Goal: Task Accomplishment & Management: Manage account settings

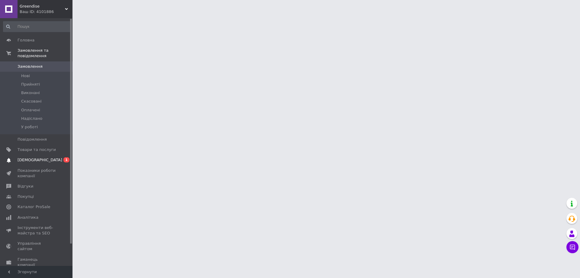
click at [24, 157] on span "[DEMOGRAPHIC_DATA]" at bounding box center [40, 159] width 45 height 5
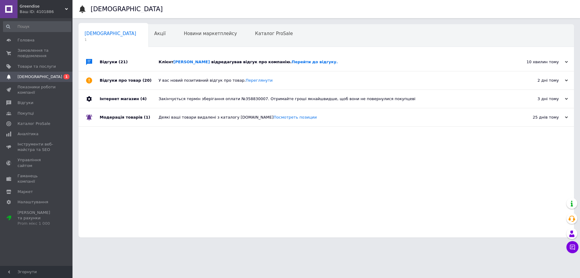
click at [243, 59] on div "Клієнт [PERSON_NAME] відредагував відгук про компанію. Перейти до відгуку." at bounding box center [333, 62] width 349 height 18
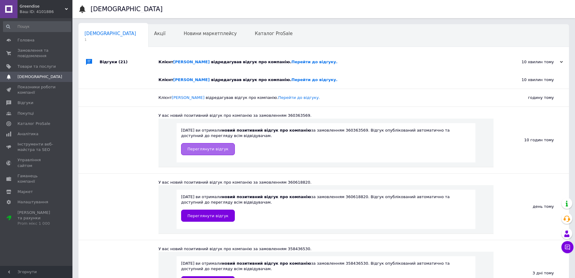
click at [199, 149] on span "Переглянути відгук" at bounding box center [208, 148] width 41 height 5
click at [292, 80] on link "Перейти до відгуку." at bounding box center [315, 79] width 46 height 5
click at [36, 55] on span "Замовлення та повідомлення" at bounding box center [37, 53] width 38 height 11
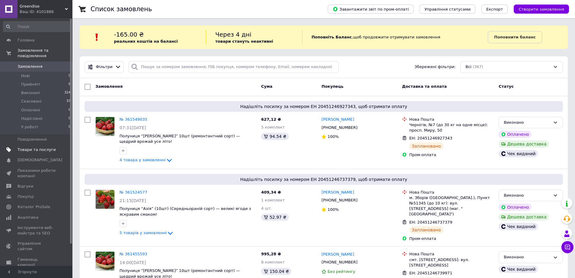
click at [35, 147] on span "Товари та послуги" at bounding box center [37, 149] width 38 height 5
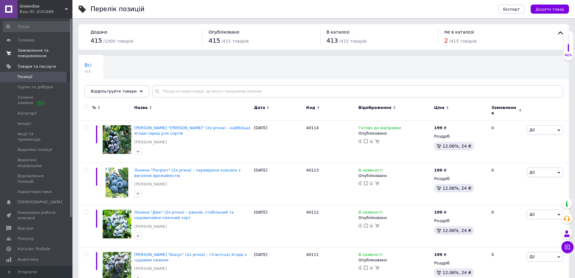
click at [34, 54] on span "Замовлення та повідомлення" at bounding box center [37, 53] width 38 height 11
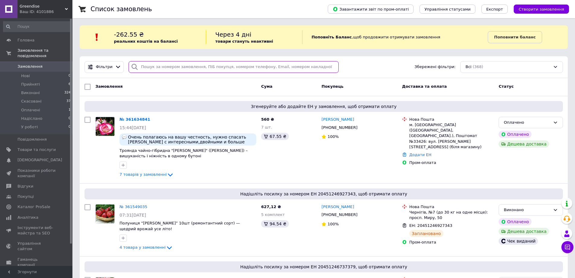
click at [198, 65] on input "search" at bounding box center [234, 67] width 210 height 12
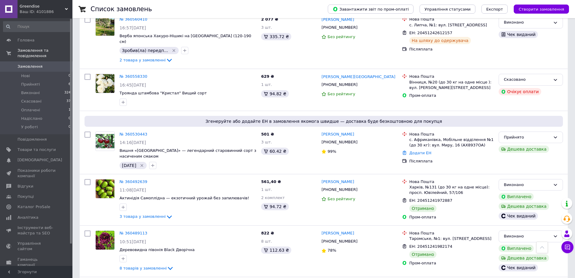
scroll to position [2446, 0]
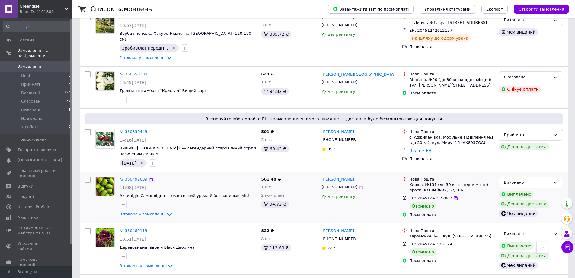
click at [150, 212] on span "3 товара у замовленні" at bounding box center [143, 214] width 46 height 5
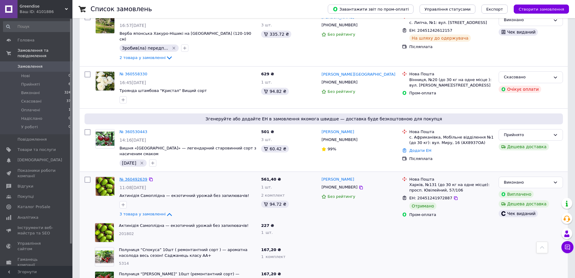
click at [136, 177] on link "№ 360492639" at bounding box center [134, 179] width 28 height 5
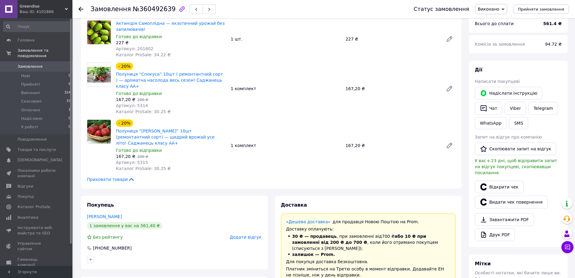
scroll to position [60, 0]
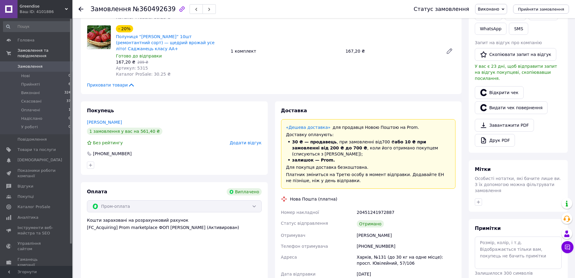
scroll to position [151, 0]
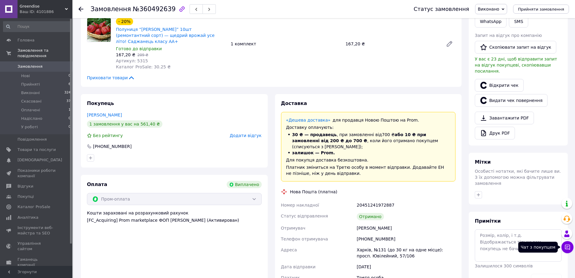
click at [571, 250] on button "Чат з покупцем" at bounding box center [568, 247] width 12 height 12
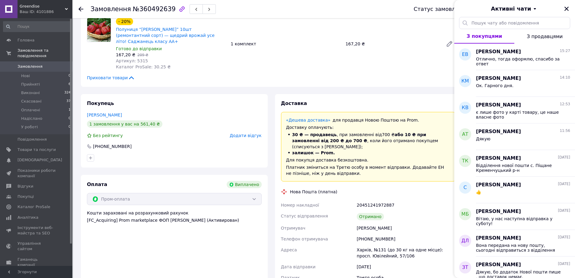
click at [316, 244] on div "Адреса" at bounding box center [318, 252] width 76 height 17
click at [566, 8] on icon "Закрити" at bounding box center [567, 9] width 4 height 4
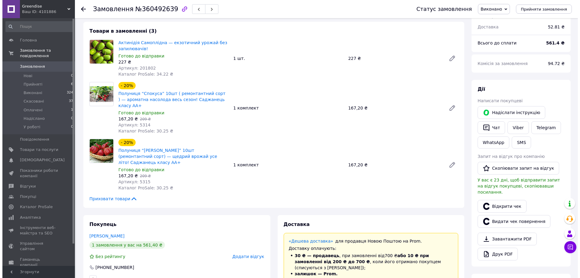
scroll to position [0, 0]
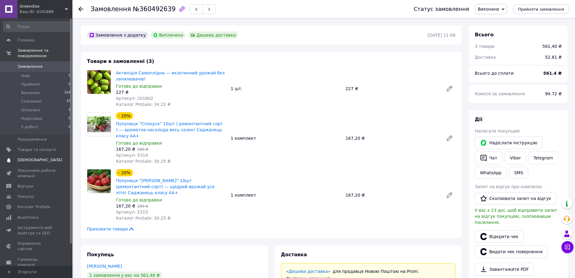
click at [35, 157] on span "[DEMOGRAPHIC_DATA]" at bounding box center [40, 159] width 45 height 5
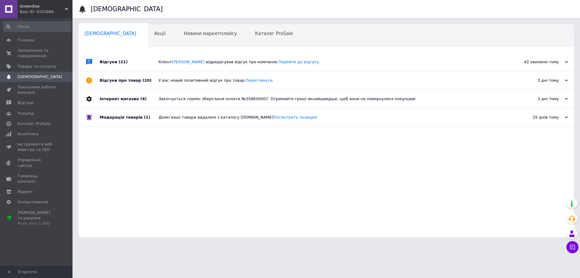
click at [509, 219] on div "Відгуки (21) Клієнт [PERSON_NAME] відредагував відгук про компанію. Перейти до …" at bounding box center [326, 145] width 495 height 184
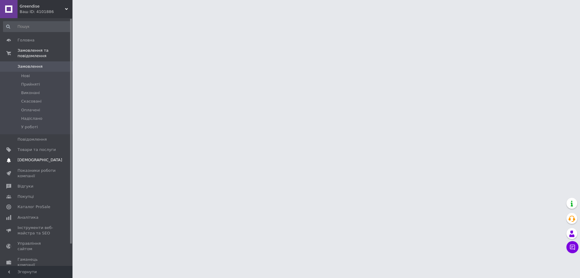
click at [24, 155] on link "Сповіщення 0 0" at bounding box center [37, 160] width 74 height 10
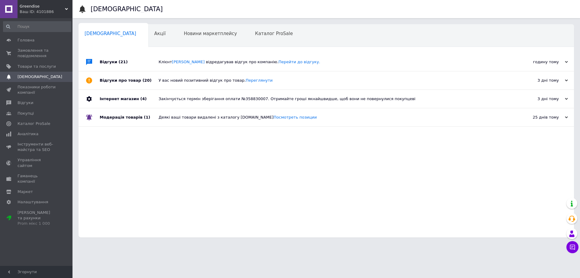
click at [66, 6] on div "Greendise Ваш ID: 4101886" at bounding box center [45, 9] width 55 height 18
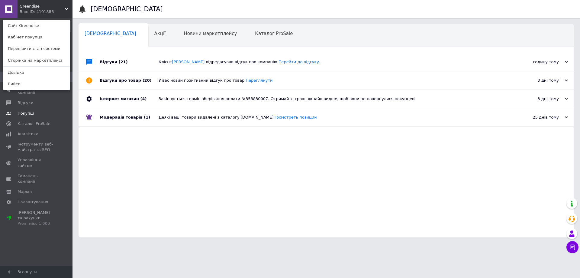
click at [40, 117] on link "Покупці" at bounding box center [37, 113] width 74 height 10
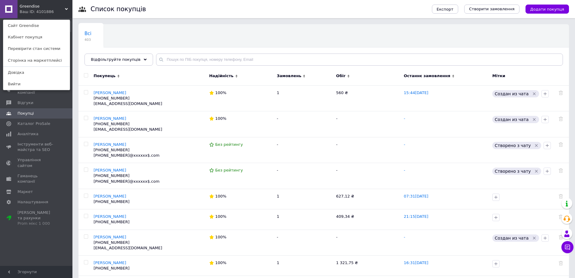
click at [65, 7] on div "Greendise Ваш ID: 4101886 Сайт Greendise Кабінет покупця Перевірити стан систем…" at bounding box center [36, 9] width 72 height 18
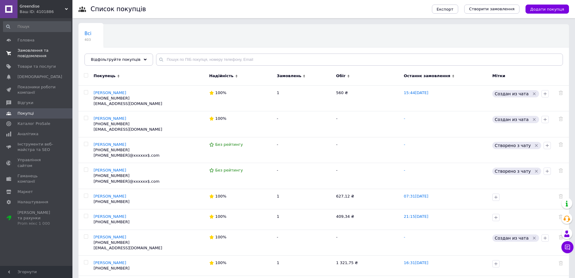
click at [47, 50] on span "Замовлення та повідомлення" at bounding box center [37, 53] width 38 height 11
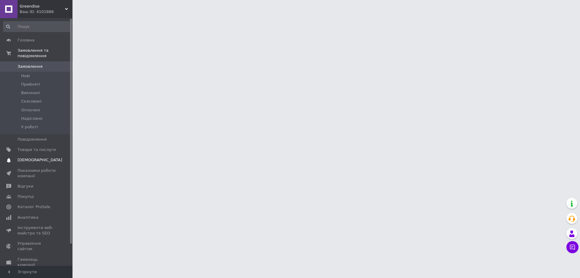
click at [39, 157] on span "[DEMOGRAPHIC_DATA]" at bounding box center [40, 159] width 45 height 5
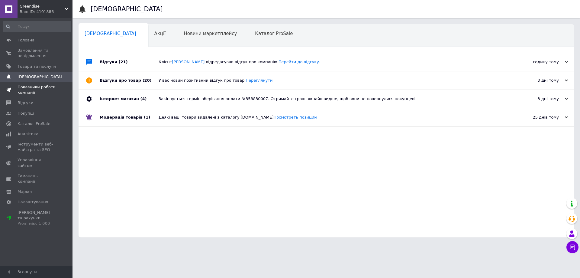
click at [30, 92] on span "Показники роботи компанії" at bounding box center [37, 89] width 38 height 11
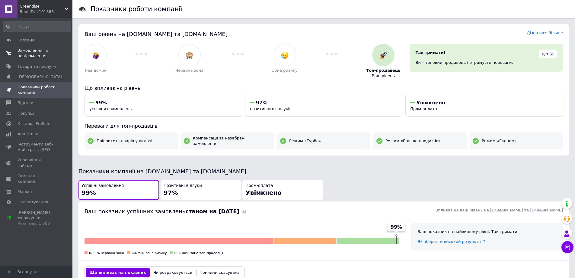
click at [28, 48] on span "Замовлення та повідомлення" at bounding box center [37, 53] width 38 height 11
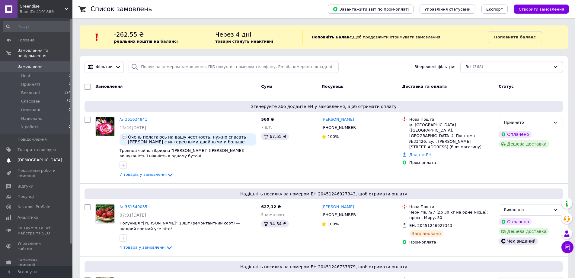
click at [20, 157] on span "[DEMOGRAPHIC_DATA]" at bounding box center [40, 159] width 45 height 5
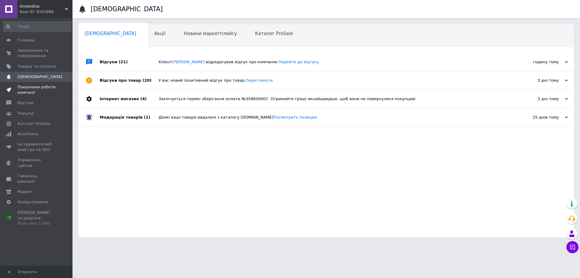
click at [32, 85] on span "Показники роботи компанії" at bounding box center [37, 89] width 38 height 11
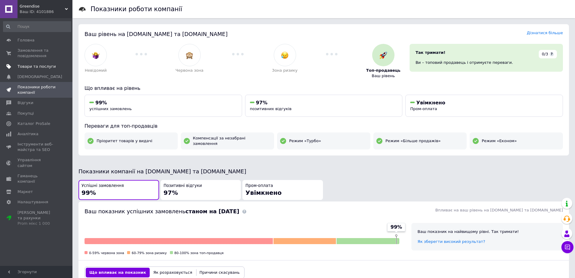
click at [25, 65] on span "Товари та послуги" at bounding box center [37, 66] width 38 height 5
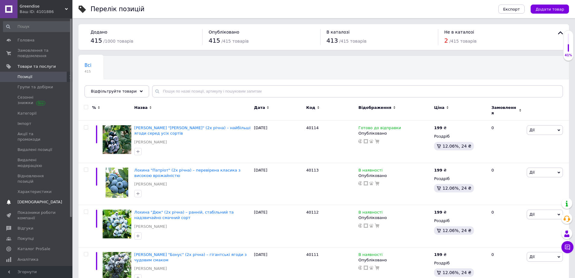
click at [42, 199] on span "[DEMOGRAPHIC_DATA]" at bounding box center [37, 201] width 38 height 5
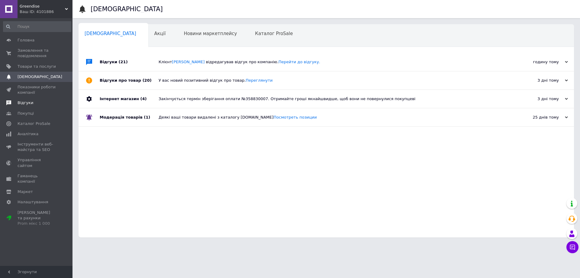
click at [36, 107] on link "Відгуки" at bounding box center [37, 103] width 74 height 10
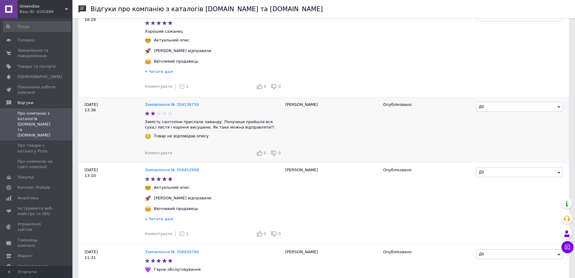
scroll to position [483, 0]
click at [163, 107] on link "Замовлення № 359136759" at bounding box center [172, 104] width 54 height 5
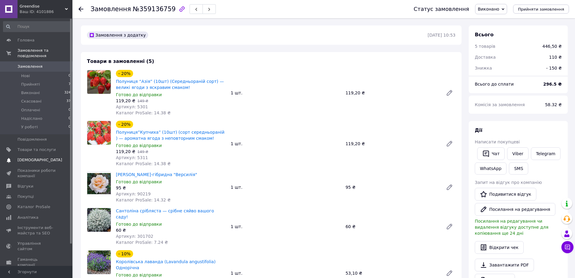
click at [32, 157] on span "[DEMOGRAPHIC_DATA]" at bounding box center [40, 159] width 45 height 5
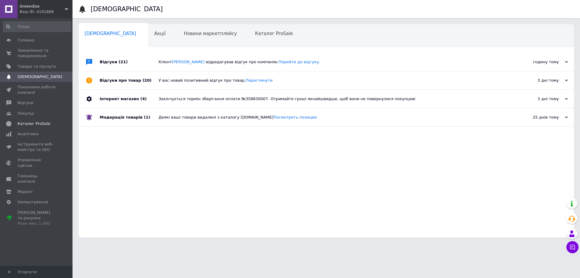
click at [28, 122] on span "Каталог ProSale" at bounding box center [34, 123] width 33 height 5
